Goal: Task Accomplishment & Management: Use online tool/utility

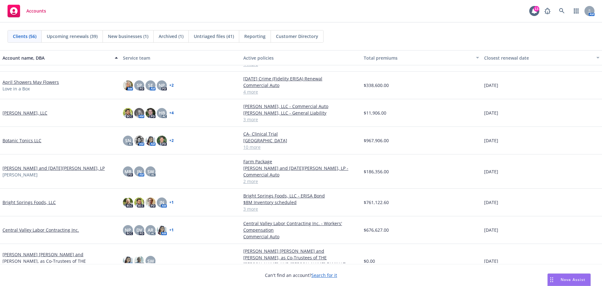
scroll to position [157, 0]
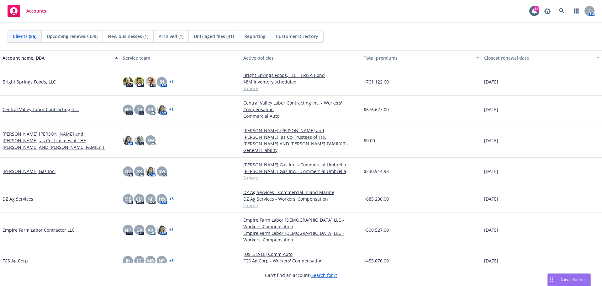
click at [46, 134] on link "[PERSON_NAME] [PERSON_NAME] and [PERSON_NAME], as Co-Trustees of THE [PERSON_NA…" at bounding box center [60, 140] width 115 height 20
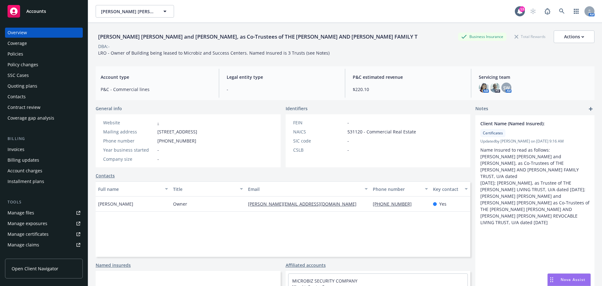
click at [24, 59] on div "Policies" at bounding box center [44, 54] width 73 height 10
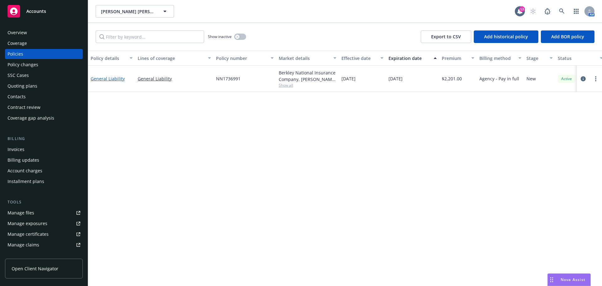
click at [113, 82] on link "General Liability" at bounding box center [108, 79] width 34 height 6
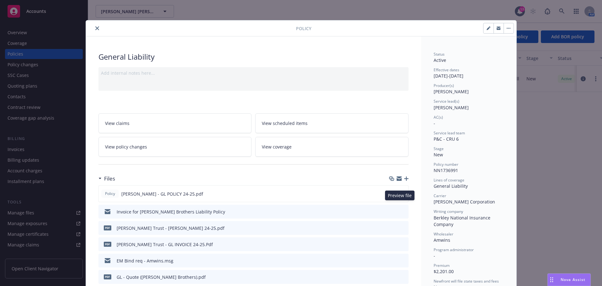
click at [400, 195] on icon "preview file" at bounding box center [402, 193] width 6 height 4
click at [96, 26] on button "close" at bounding box center [97, 28] width 8 height 8
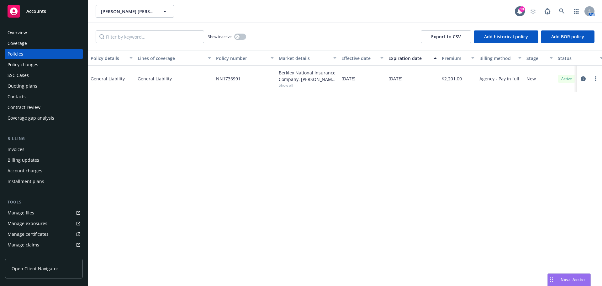
click at [39, 91] on div "Quoting plans" at bounding box center [44, 86] width 73 height 10
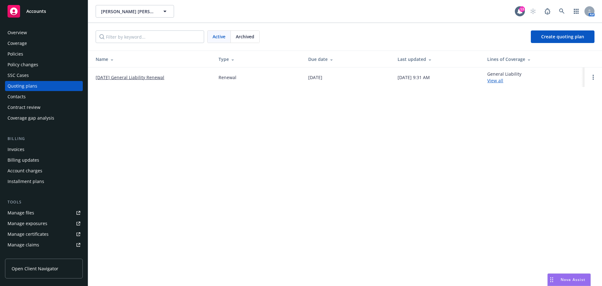
click at [163, 79] on link "[DATE] General Liability Renewal" at bounding box center [130, 77] width 69 height 7
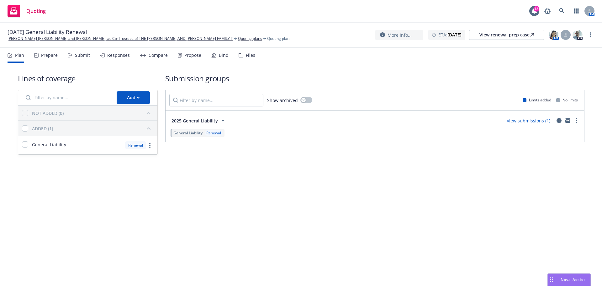
click at [255, 58] on div "Files" at bounding box center [250, 55] width 9 height 5
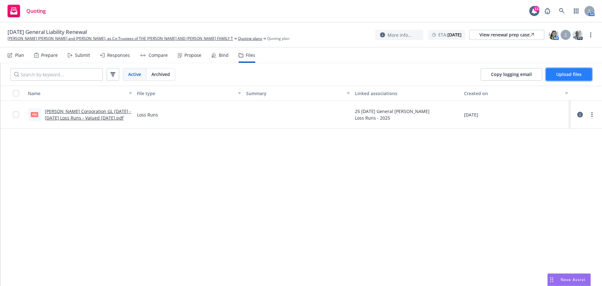
click at [586, 77] on button "Upload files" at bounding box center [569, 74] width 46 height 13
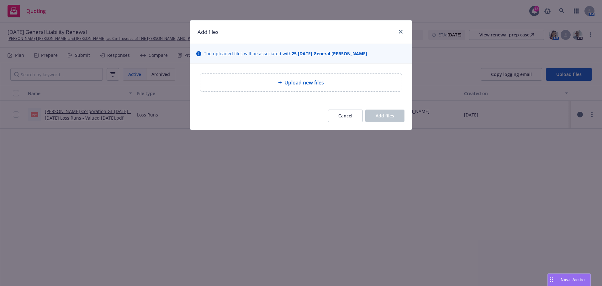
click at [338, 86] on div "Upload new files" at bounding box center [300, 83] width 191 height 8
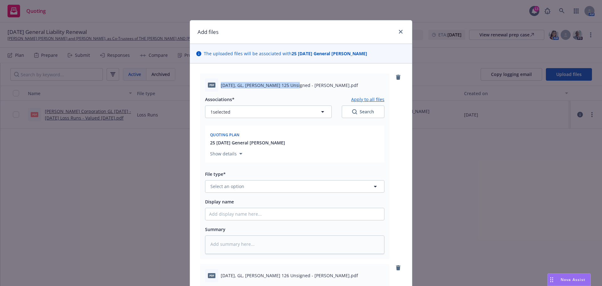
drag, startPoint x: 220, startPoint y: 92, endPoint x: 293, endPoint y: 93, distance: 73.4
click at [293, 92] on div "pdf 10.15.2025, GL, Acord 125 Unsigned - David Chritton.pdf" at bounding box center [294, 84] width 179 height 13
copy span "10.15.2025, GL, Acord 125 Unsigned"
drag, startPoint x: 227, startPoint y: 235, endPoint x: 231, endPoint y: 232, distance: 5.4
click at [230, 220] on input "Display name" at bounding box center [294, 214] width 179 height 12
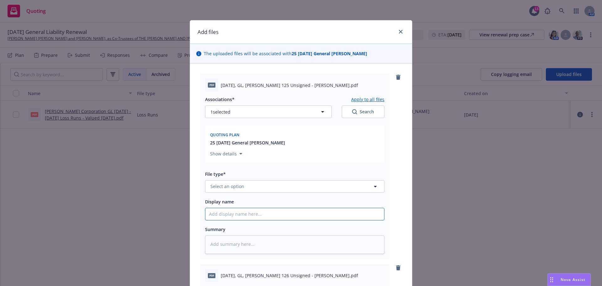
paste input "10.15.2025, GL, Acord 125 Unsigned"
type textarea "x"
type input "10.15.2025, GL, Acord 125 Unsigned"
drag, startPoint x: 243, startPoint y: 207, endPoint x: 251, endPoint y: 198, distance: 11.5
click at [244, 192] on button "Select an option" at bounding box center [294, 186] width 179 height 13
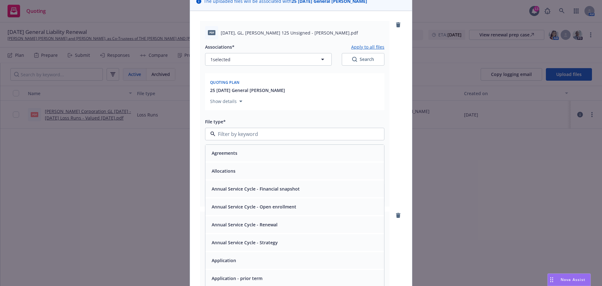
scroll to position [104, 0]
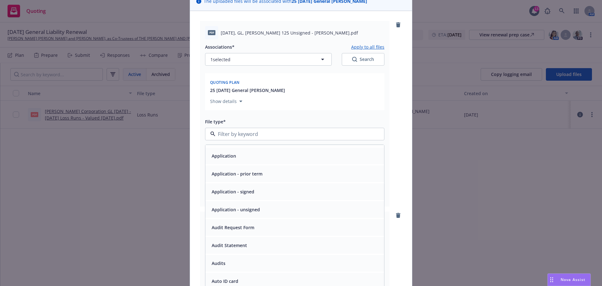
click at [258, 213] on span "Application - unsigned" at bounding box center [236, 209] width 48 height 7
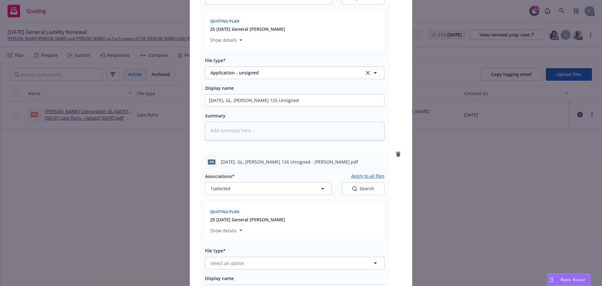
scroll to position [157, 0]
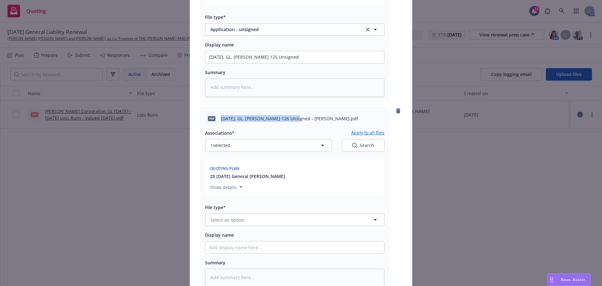
drag, startPoint x: 221, startPoint y: 142, endPoint x: 286, endPoint y: 148, distance: 64.5
click at [292, 122] on span "10.15.2024, GL, Acord 126 Unsigned - David Critton.pdf" at bounding box center [289, 118] width 137 height 7
copy span "10.15.2024, GL, Acord 126 Unsigne"
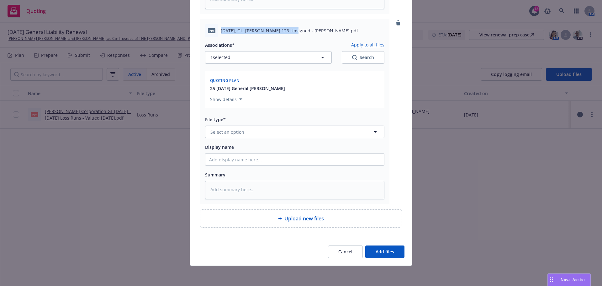
scroll to position [293, 0]
click at [242, 129] on span "Select an option" at bounding box center [227, 132] width 34 height 7
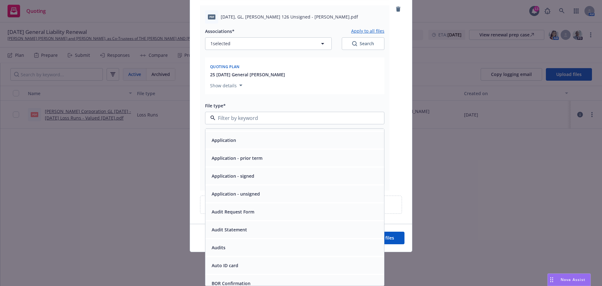
scroll to position [104, 0]
click at [255, 196] on span "Application - unsigned" at bounding box center [236, 193] width 48 height 7
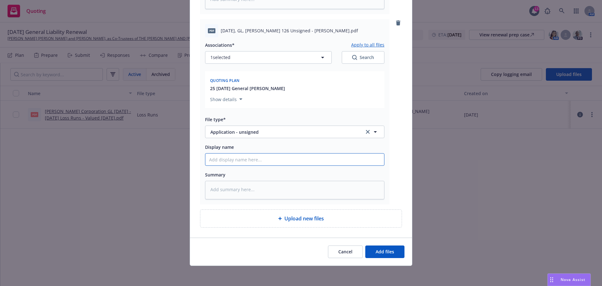
paste input "10.15.2024, GL, Acord 126 Unsigne"
type textarea "x"
type input "10.15.2024, GL, Acord 126 Unsigned"
type textarea "x"
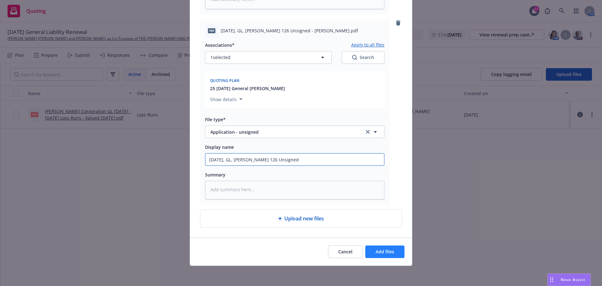
type input "10.15.2024, GL, Acord 126 Unsigned"
drag, startPoint x: 383, startPoint y: 245, endPoint x: 380, endPoint y: 244, distance: 3.7
click at [380, 245] on button "Add files" at bounding box center [384, 251] width 39 height 13
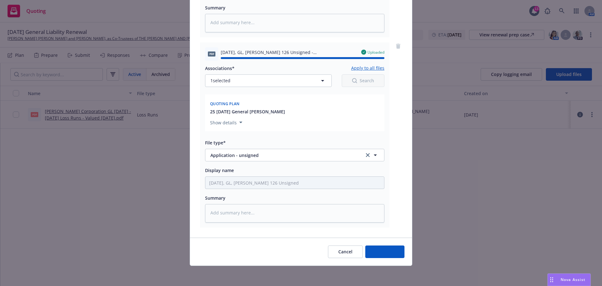
type textarea "x"
